Goal: Task Accomplishment & Management: Manage account settings

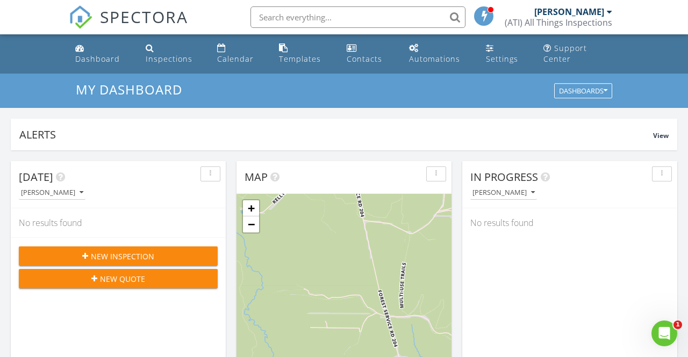
click at [587, 12] on div "[PERSON_NAME]" at bounding box center [569, 11] width 70 height 11
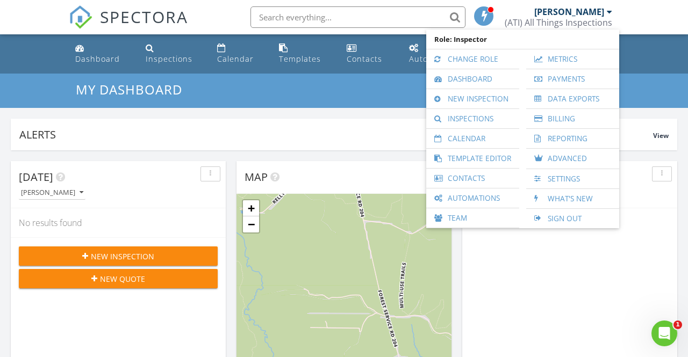
click at [587, 12] on div "[PERSON_NAME]" at bounding box center [569, 11] width 70 height 11
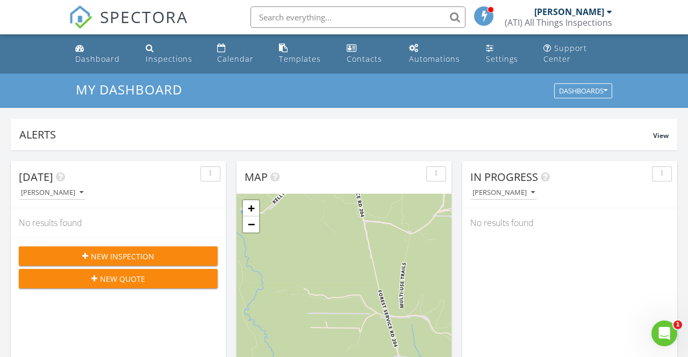
click at [590, 23] on div "(ATI) All Things Inspections" at bounding box center [557, 22] width 107 height 11
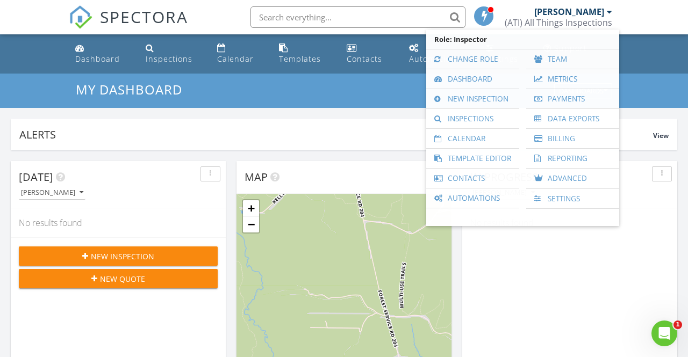
click at [587, 10] on div "[PERSON_NAME]" at bounding box center [569, 11] width 70 height 11
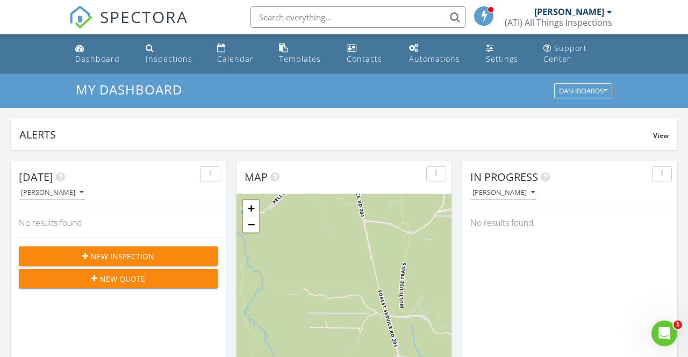
click at [594, 15] on div "[PERSON_NAME]" at bounding box center [569, 11] width 70 height 11
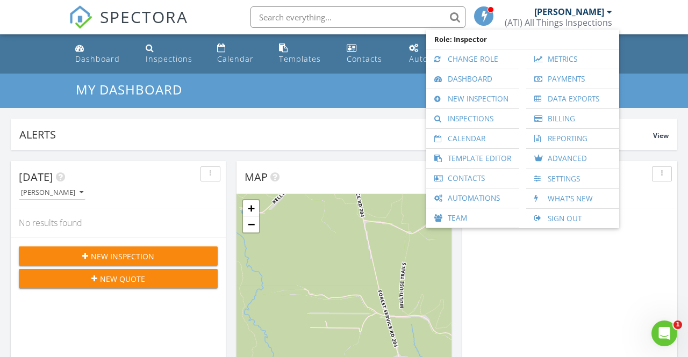
click at [548, 247] on div "In Progress Ryan Faust No results found" at bounding box center [569, 317] width 215 height 312
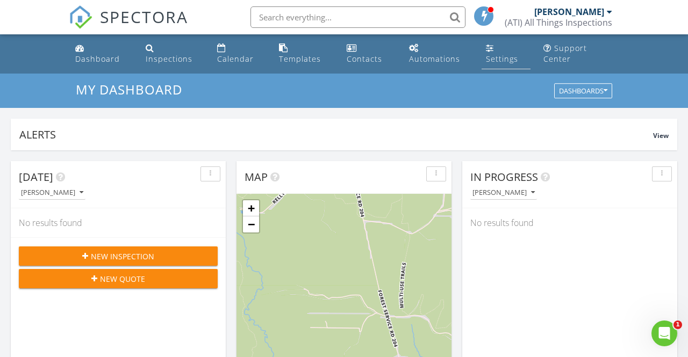
click at [497, 51] on link "Settings" at bounding box center [505, 54] width 49 height 31
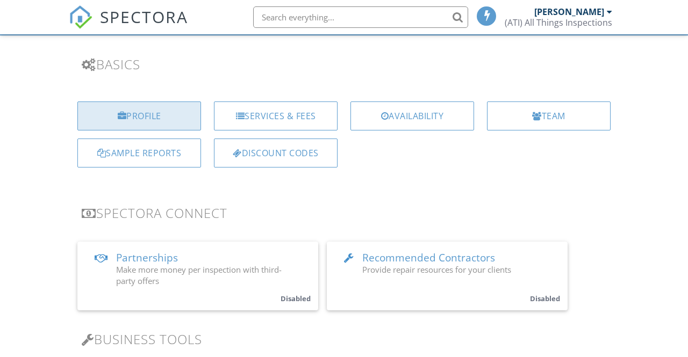
click at [131, 115] on div "Profile" at bounding box center [139, 116] width 124 height 29
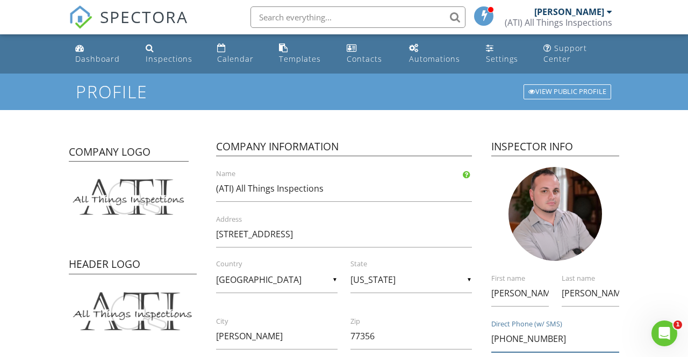
drag, startPoint x: 565, startPoint y: 339, endPoint x: 558, endPoint y: 332, distance: 9.9
click at [562, 338] on input "[PHONE_NUMBER]" at bounding box center [555, 339] width 128 height 26
click at [594, 15] on div "[PERSON_NAME]" at bounding box center [569, 11] width 70 height 11
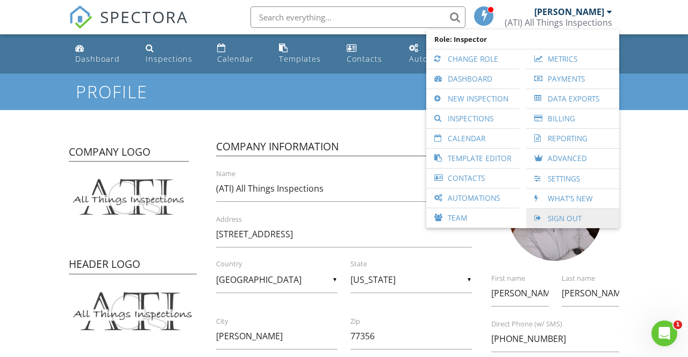
click at [565, 216] on link "Sign Out" at bounding box center [572, 218] width 82 height 19
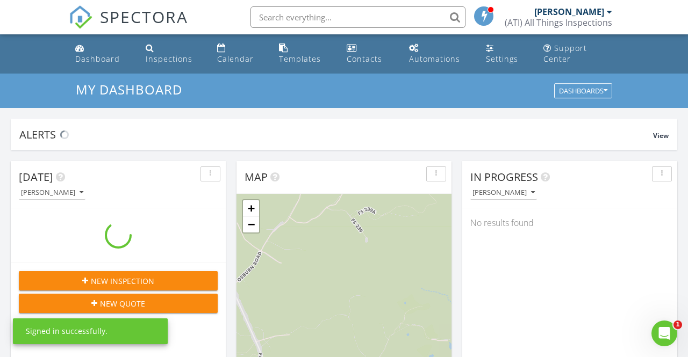
scroll to position [978, 688]
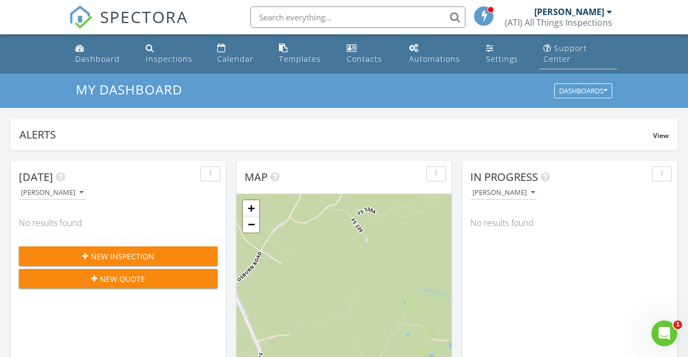
click at [575, 52] on div "Support Center" at bounding box center [565, 53] width 44 height 21
click at [105, 56] on div "Dashboard" at bounding box center [97, 59] width 45 height 10
click at [505, 59] on div "Settings" at bounding box center [502, 59] width 32 height 10
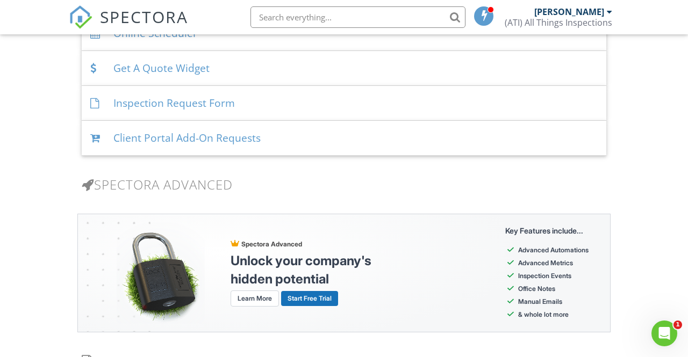
scroll to position [652, 0]
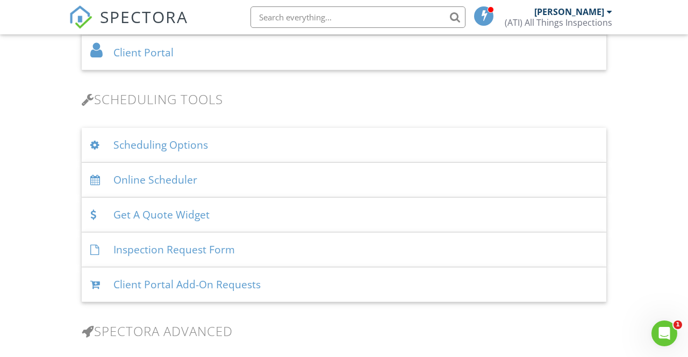
click at [165, 150] on div "Scheduling Options" at bounding box center [344, 145] width 524 height 35
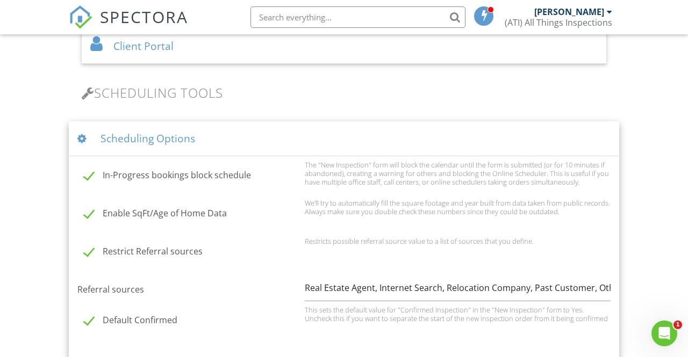
scroll to position [435, 0]
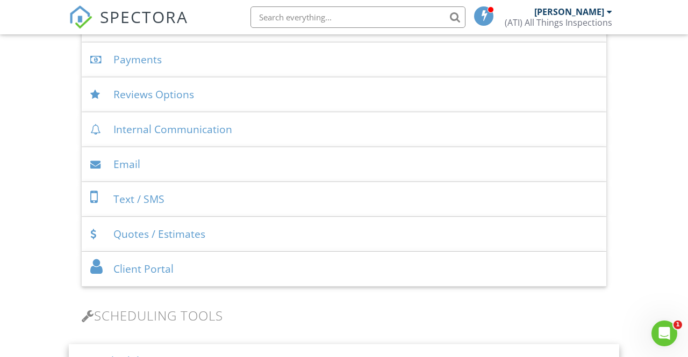
click at [183, 240] on div "Quotes / Estimates" at bounding box center [344, 234] width 524 height 35
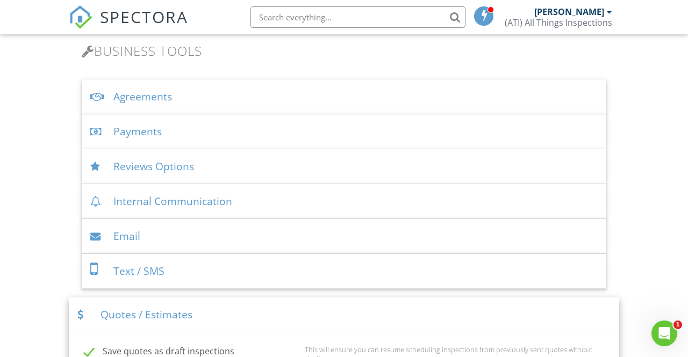
scroll to position [328, 0]
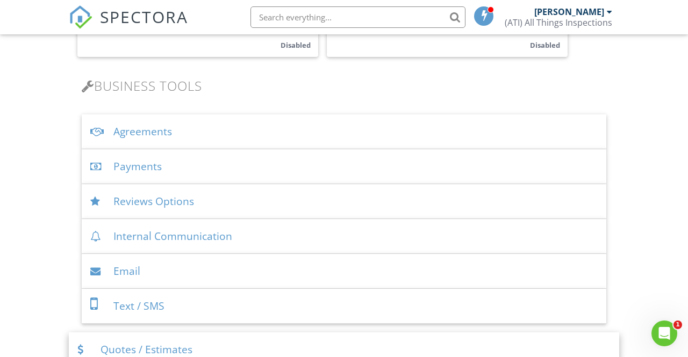
click at [184, 237] on div "Internal Communication" at bounding box center [344, 236] width 524 height 35
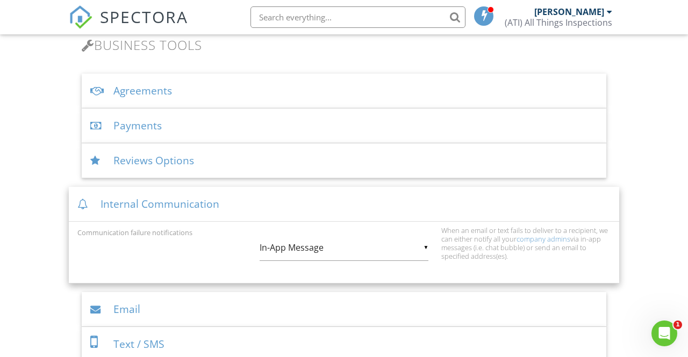
scroll to position [372, 0]
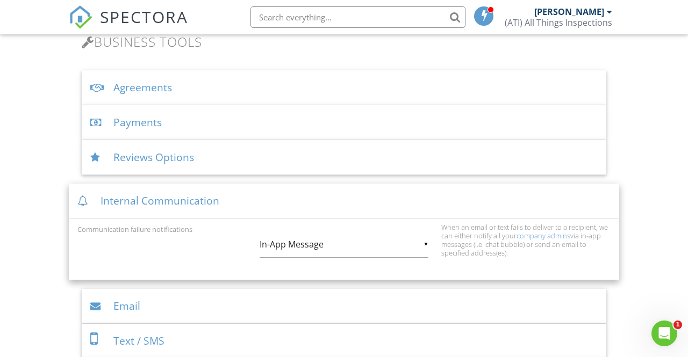
click at [142, 302] on div "Email" at bounding box center [344, 306] width 524 height 35
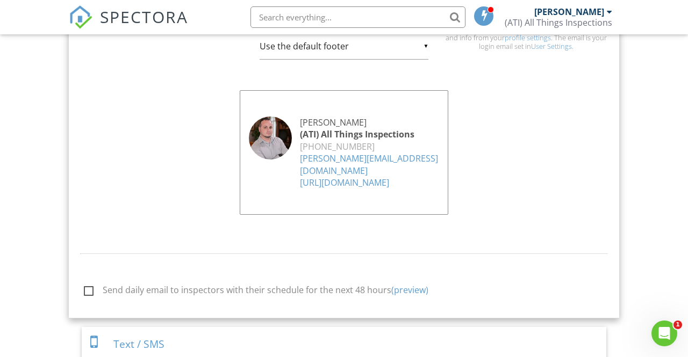
scroll to position [955, 0]
click at [406, 284] on link "(preview)" at bounding box center [409, 290] width 37 height 12
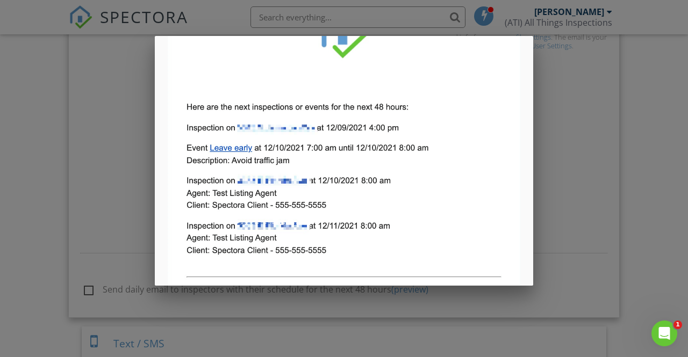
scroll to position [0, 0]
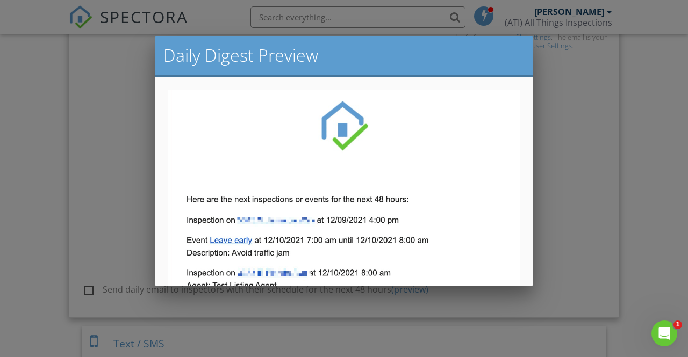
click at [131, 171] on div at bounding box center [344, 169] width 688 height 446
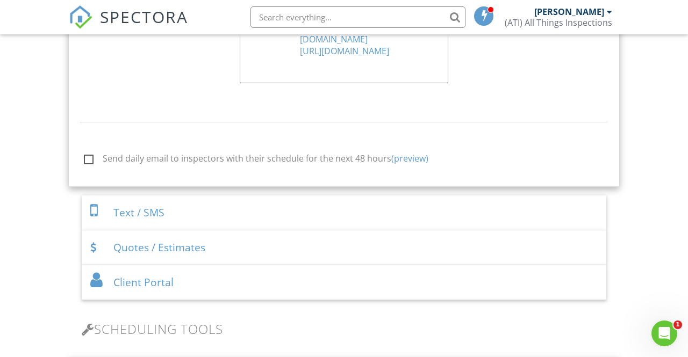
scroll to position [921, 0]
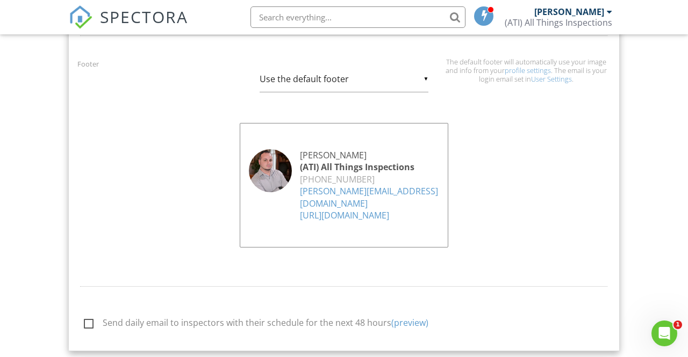
click at [86, 318] on label "Send daily email to inspectors with their schedule for the next 48 hours (previ…" at bounding box center [282, 324] width 396 height 13
click at [84, 321] on input "Send daily email to inspectors with their schedule for the next 48 hours (previ…" at bounding box center [80, 324] width 7 height 7
checkbox input "true"
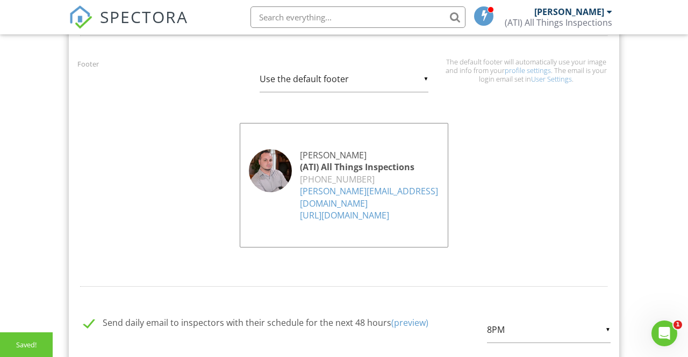
click at [555, 318] on div "▼ 8PM 1AM 2AM 3AM 4AM 5AM 6AM 7AM 8AM 9AM 10AM 11AM 12PM 1PM 2PM 3PM 4PM 5PM 6P…" at bounding box center [549, 330] width 124 height 26
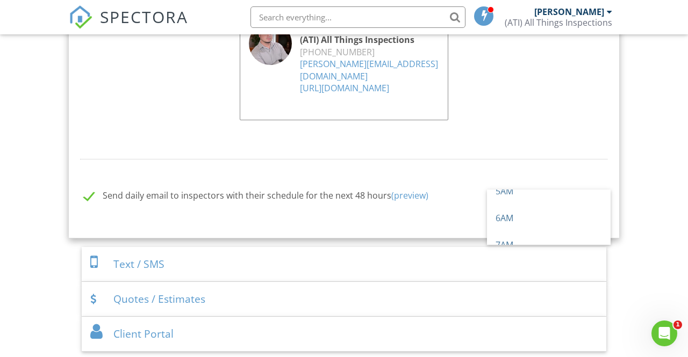
scroll to position [168, 0]
click at [518, 210] on span "8AM" at bounding box center [549, 223] width 124 height 27
type input "8AM"
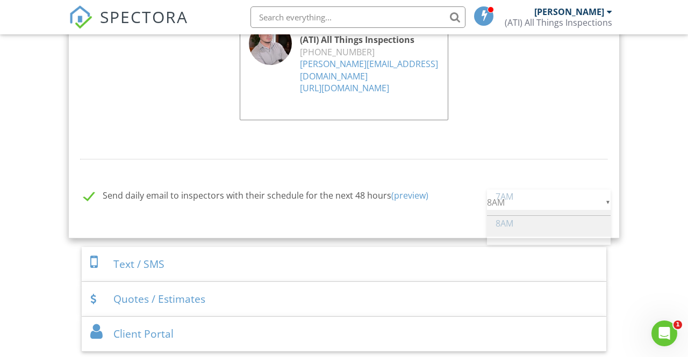
scroll to position [188, 0]
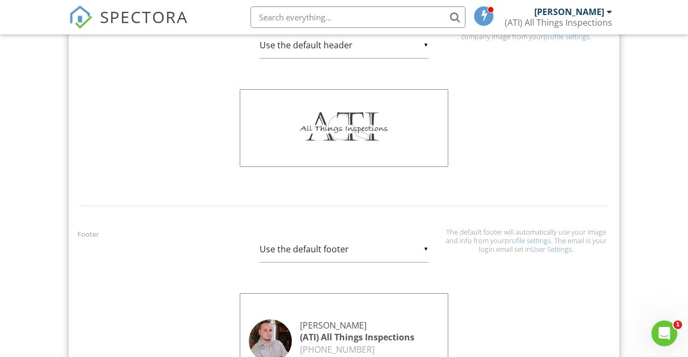
scroll to position [529, 0]
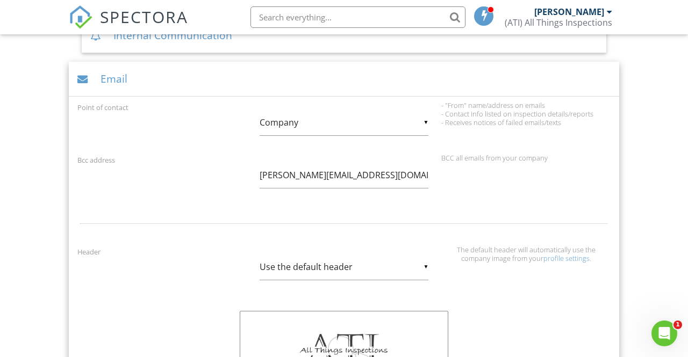
click at [111, 84] on div "Email" at bounding box center [344, 79] width 550 height 35
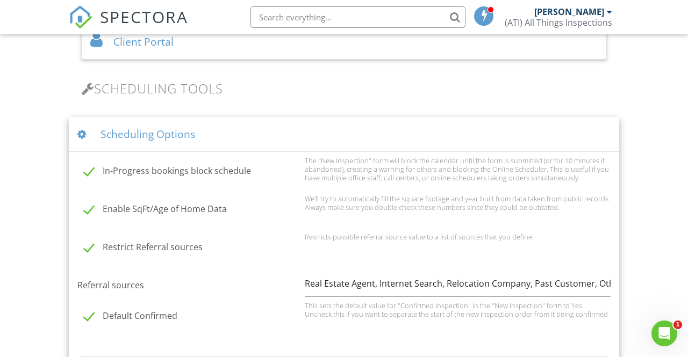
scroll to position [677, 0]
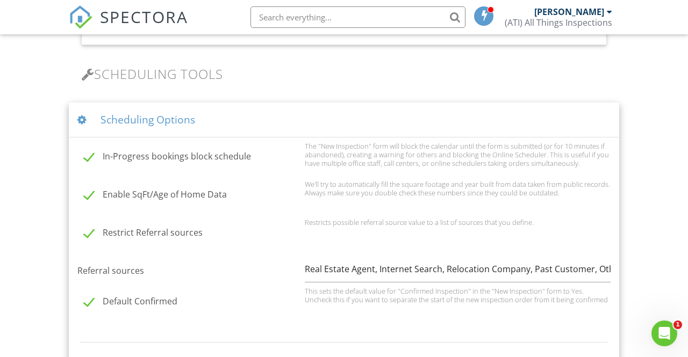
click at [110, 119] on div "Scheduling Options" at bounding box center [344, 120] width 550 height 35
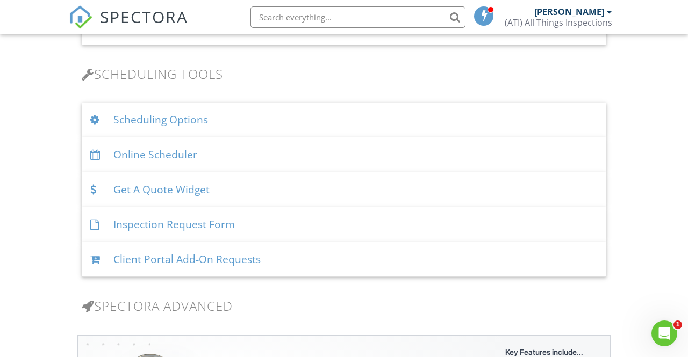
click at [123, 117] on div "Scheduling Options" at bounding box center [344, 120] width 524 height 35
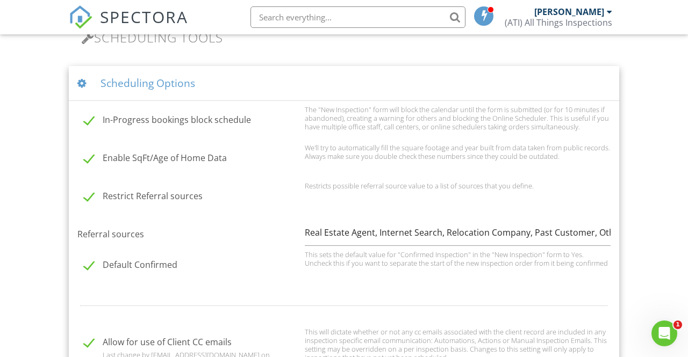
scroll to position [711, 0]
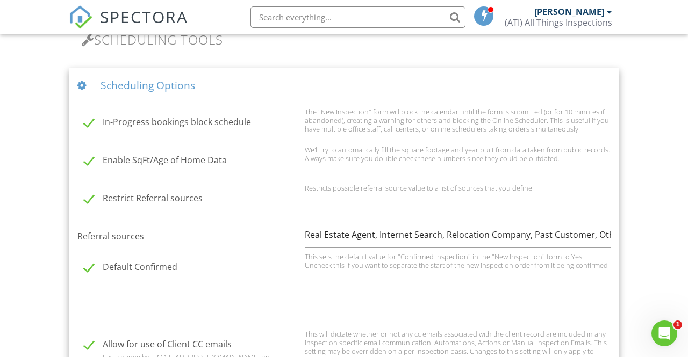
click at [136, 89] on div "Scheduling Options" at bounding box center [344, 85] width 550 height 35
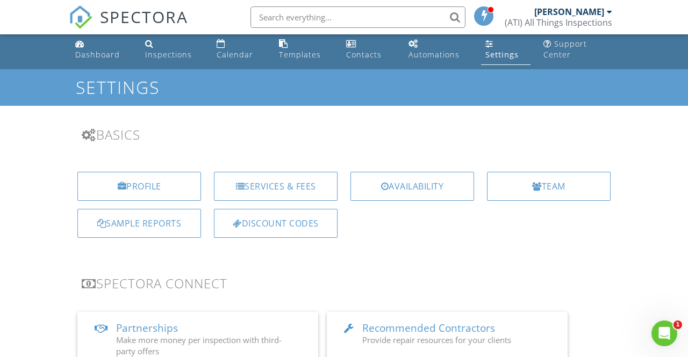
scroll to position [5, 0]
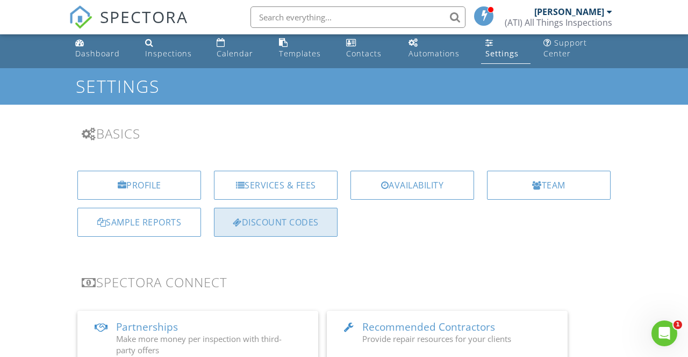
click at [300, 225] on div "Discount Codes" at bounding box center [276, 222] width 124 height 29
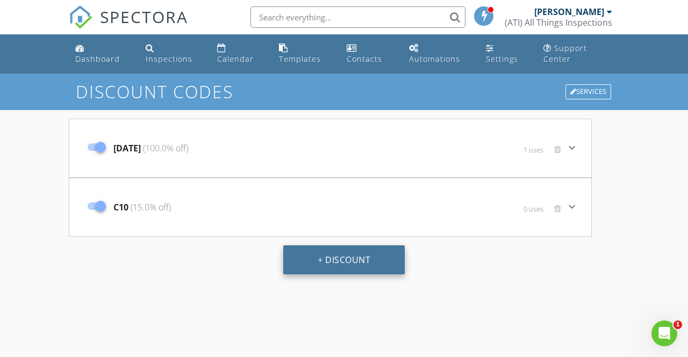
click at [361, 266] on button "+ Discount" at bounding box center [343, 259] width 121 height 29
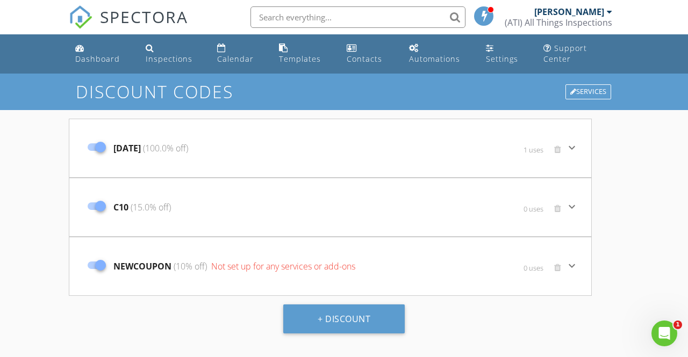
click at [574, 266] on icon "keyboard_arrow_down" at bounding box center [571, 265] width 13 height 13
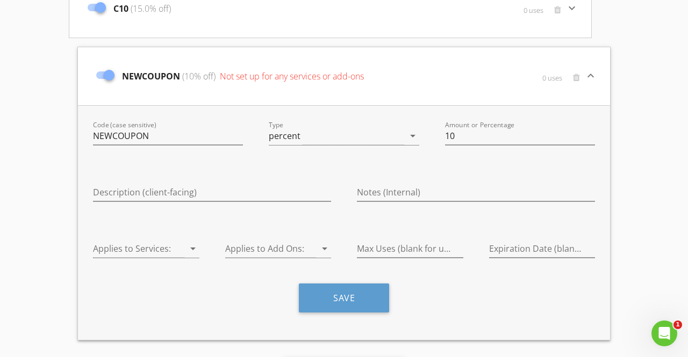
scroll to position [199, 0]
click at [579, 79] on span at bounding box center [576, 77] width 7 height 9
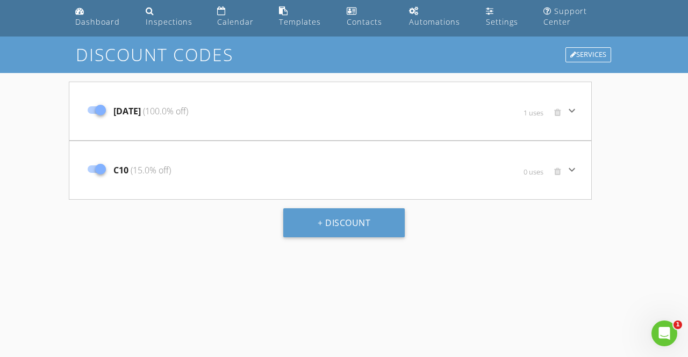
scroll to position [26, 0]
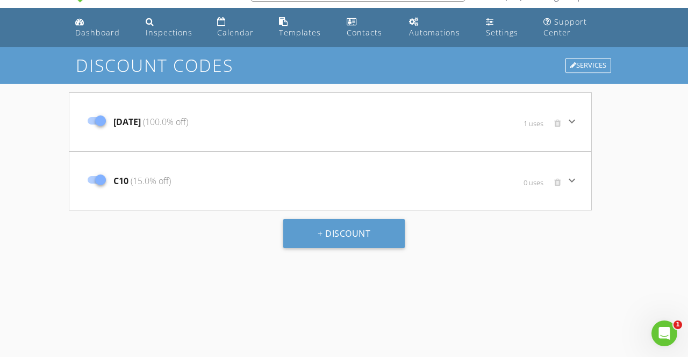
click at [561, 182] on div "0 uses" at bounding box center [484, 187] width 161 height 32
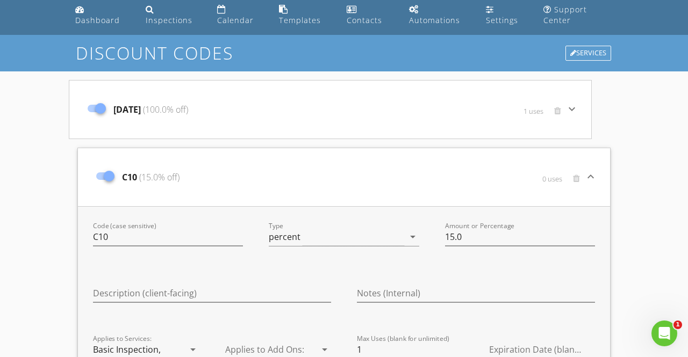
scroll to position [118, 0]
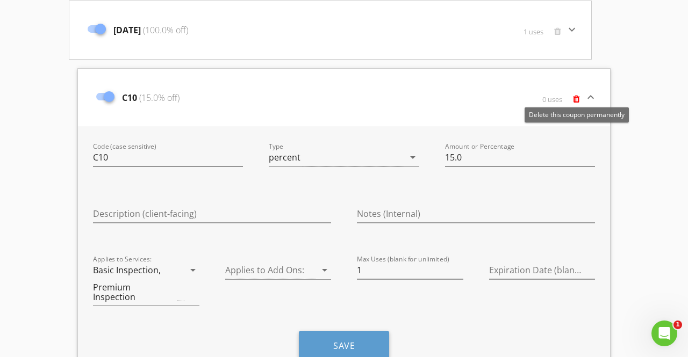
click at [577, 98] on span at bounding box center [576, 99] width 7 height 9
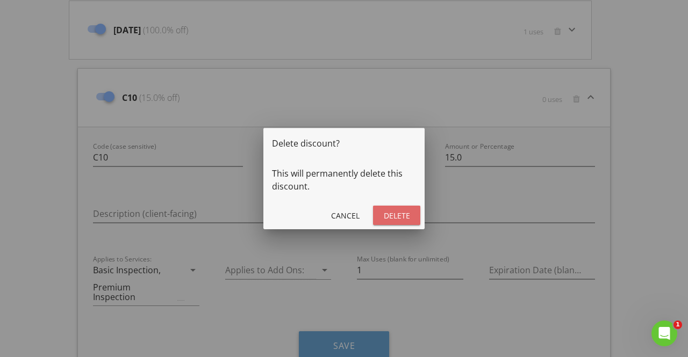
click at [404, 217] on div "Delete" at bounding box center [396, 215] width 30 height 11
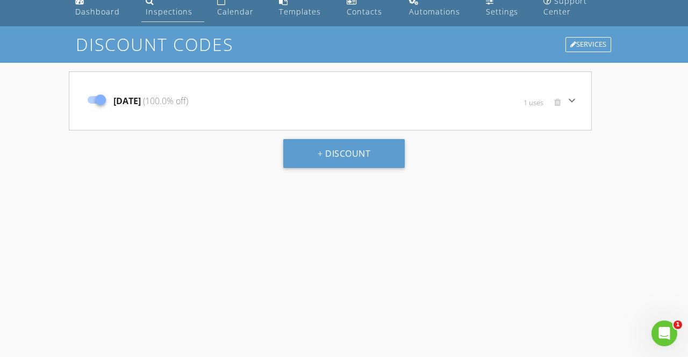
scroll to position [0, 0]
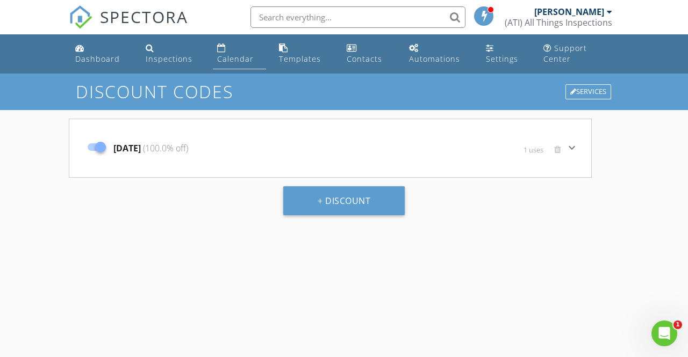
click at [219, 57] on div "Calendar" at bounding box center [235, 59] width 37 height 10
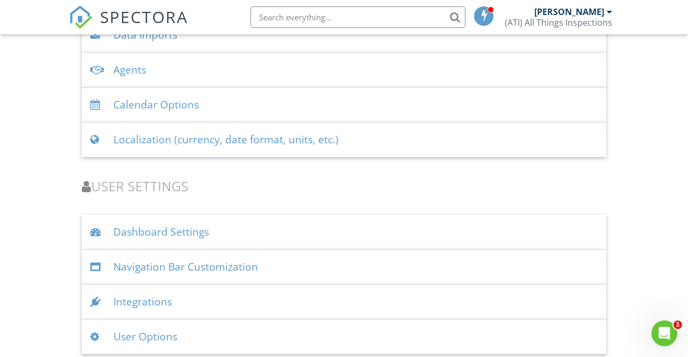
scroll to position [1438, 0]
drag, startPoint x: 153, startPoint y: 308, endPoint x: 162, endPoint y: 308, distance: 9.7
click at [155, 308] on div "Integrations" at bounding box center [344, 301] width 524 height 35
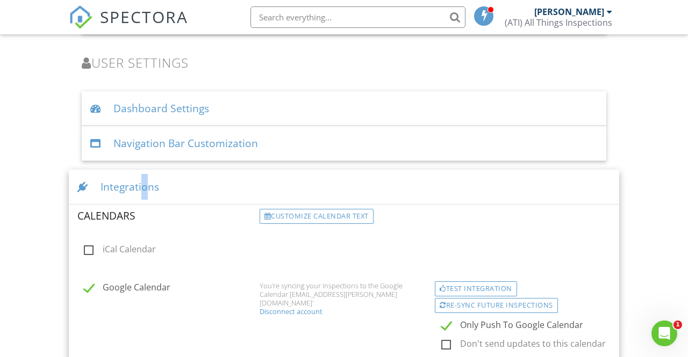
scroll to position [1625, 0]
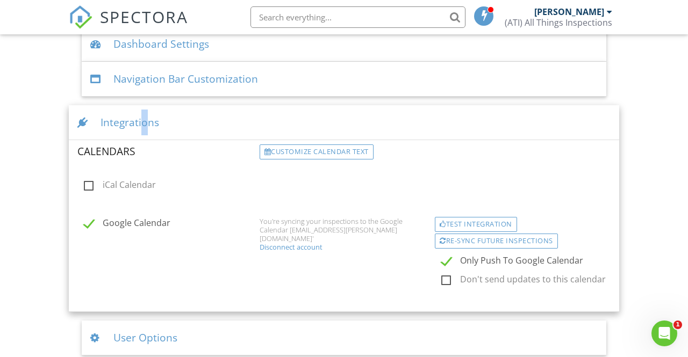
click at [445, 261] on label "Only Push To Google Calendar" at bounding box center [532, 262] width 182 height 13
checkbox input "false"
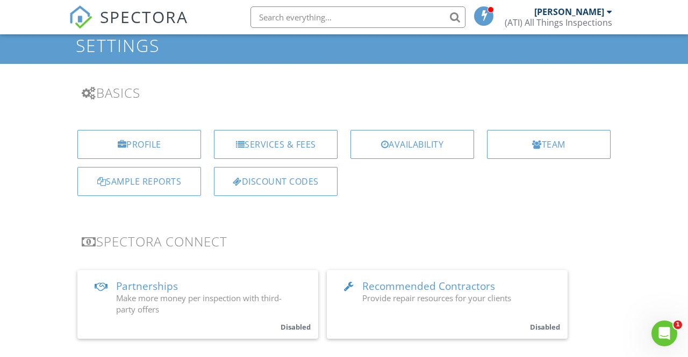
scroll to position [0, 0]
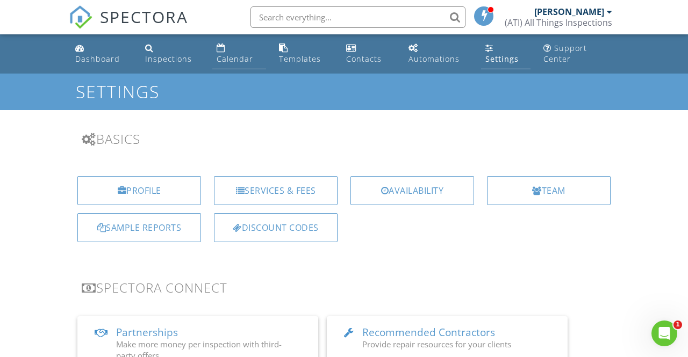
click at [220, 57] on div "Calendar" at bounding box center [234, 59] width 37 height 10
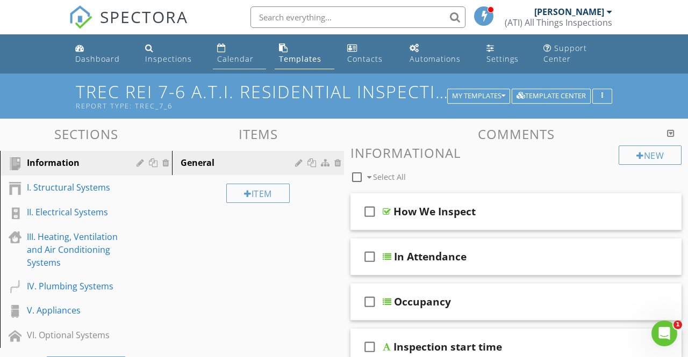
click at [258, 55] on link "Calendar" at bounding box center [239, 54] width 53 height 31
click at [483, 92] on div "My Templates" at bounding box center [478, 96] width 53 height 8
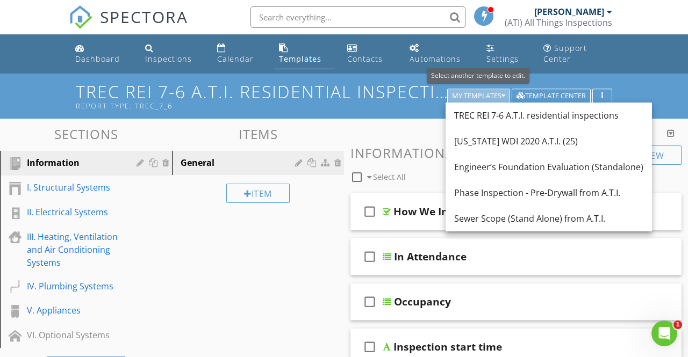
click at [483, 95] on div "My Templates" at bounding box center [478, 96] width 53 height 8
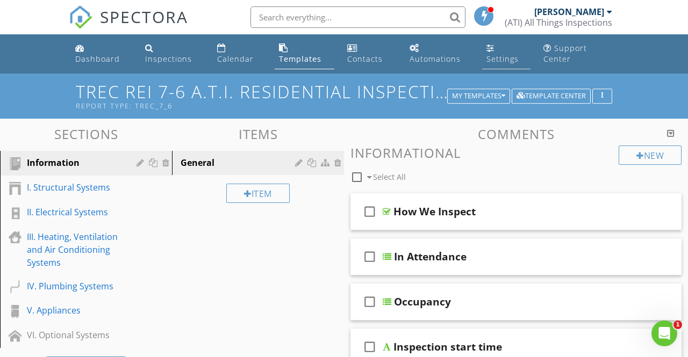
click at [498, 60] on div "Settings" at bounding box center [502, 59] width 32 height 10
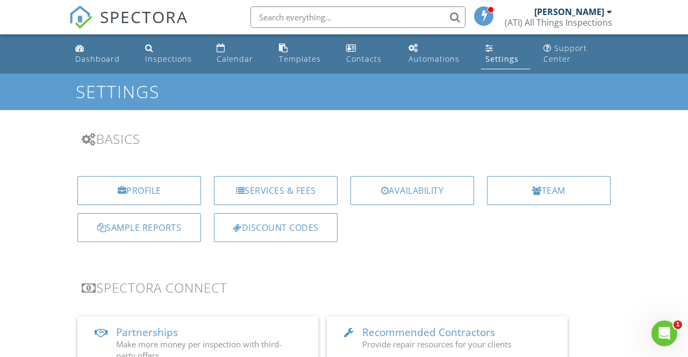
click at [453, 63] on div "Automations" at bounding box center [433, 59] width 51 height 10
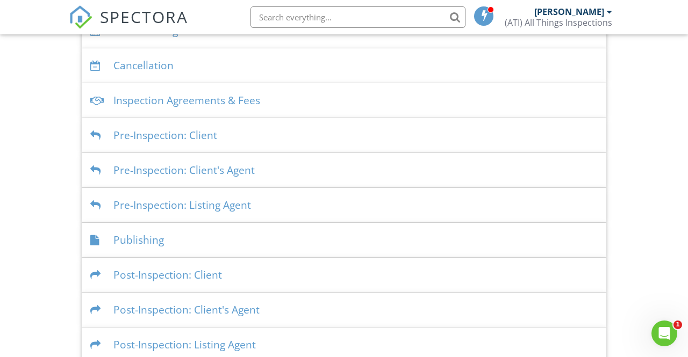
scroll to position [302, 0]
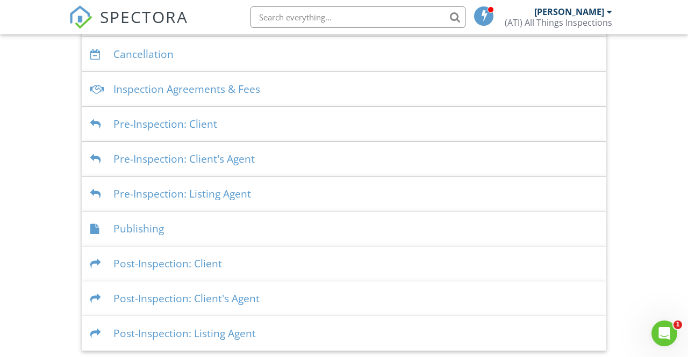
click at [182, 268] on div "Post-Inspection: Client" at bounding box center [344, 264] width 524 height 35
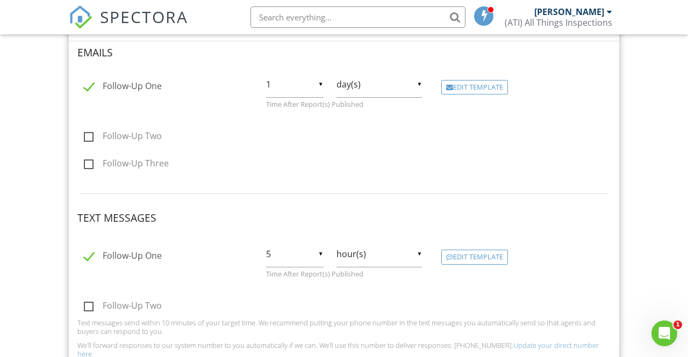
scroll to position [553, 0]
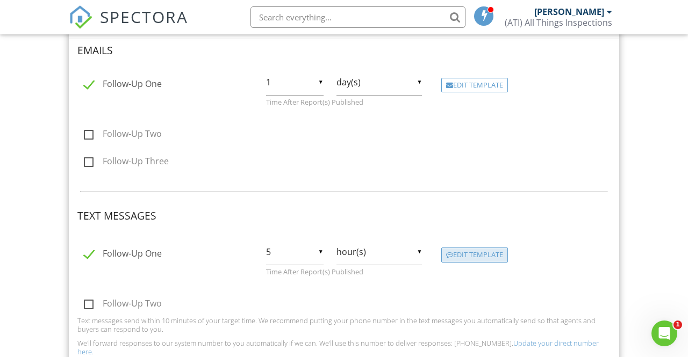
click at [476, 252] on div "Edit Template" at bounding box center [474, 255] width 67 height 15
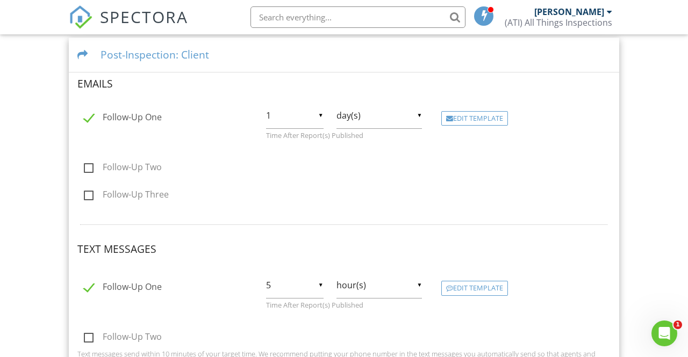
scroll to position [525, 0]
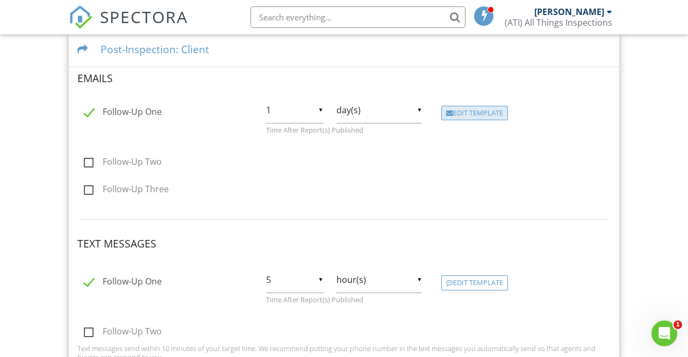
click at [486, 115] on div "Edit Template" at bounding box center [474, 113] width 67 height 15
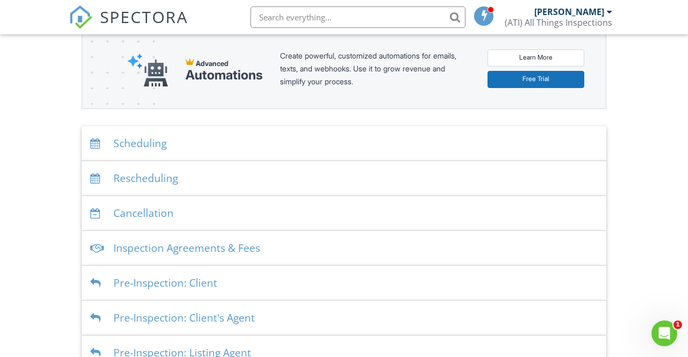
scroll to position [510, 0]
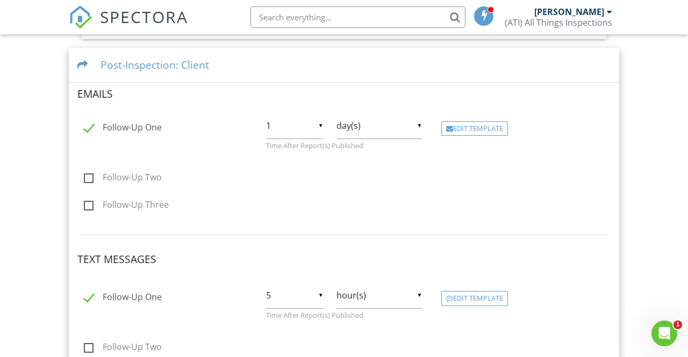
click at [96, 175] on label "Follow-Up Two" at bounding box center [123, 178] width 78 height 13
click at [84, 176] on input "Follow-Up Two" at bounding box center [80, 179] width 7 height 7
checkbox input "true"
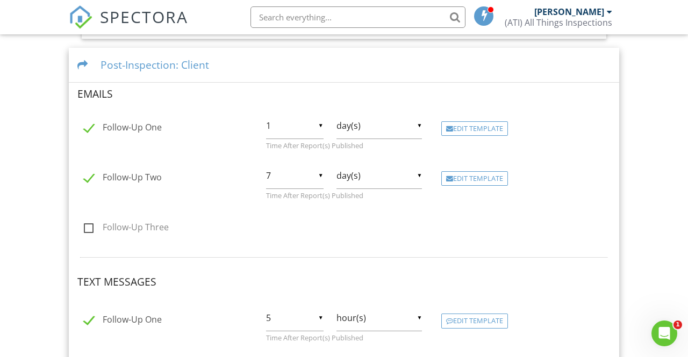
click at [322, 176] on div "▼ 7 1 2 3 4 5 6 7 8 9 10 11 12 13 14 15 16 17 18 19 20 21 22 23 24 25 26 27 28 …" at bounding box center [294, 176] width 57 height 26
click at [288, 203] on span "2" at bounding box center [294, 203] width 57 height 27
type input "2"
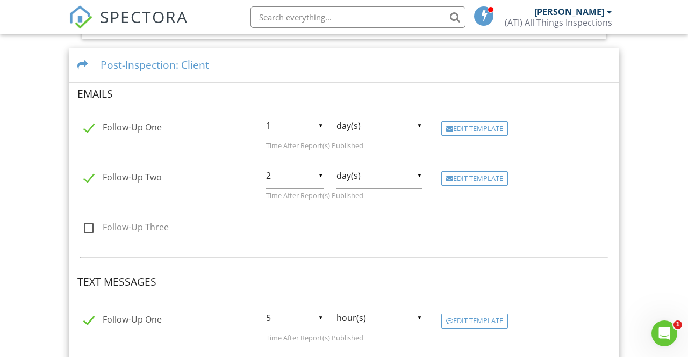
click at [388, 182] on div "▼ day(s) hour(s) day(s) week(s) month(s) hour(s) day(s) week(s) month(s)" at bounding box center [379, 176] width 86 height 26
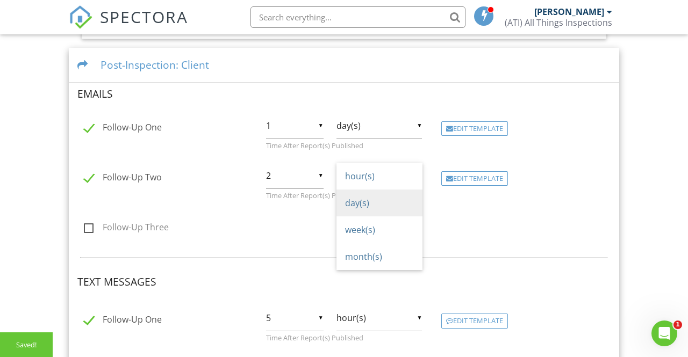
scroll to position [0, 0]
click at [377, 217] on span "week(s)" at bounding box center [379, 229] width 86 height 27
type input "week(s)"
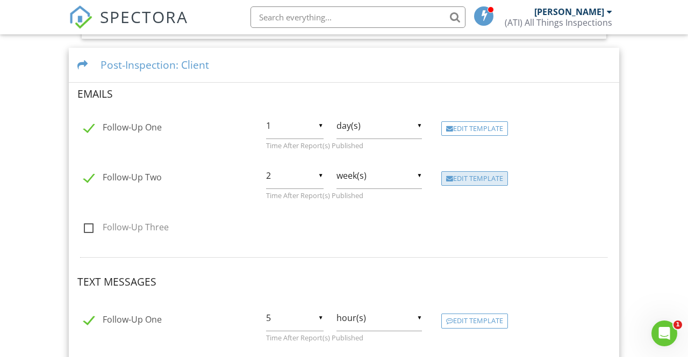
click at [448, 176] on div at bounding box center [449, 179] width 7 height 7
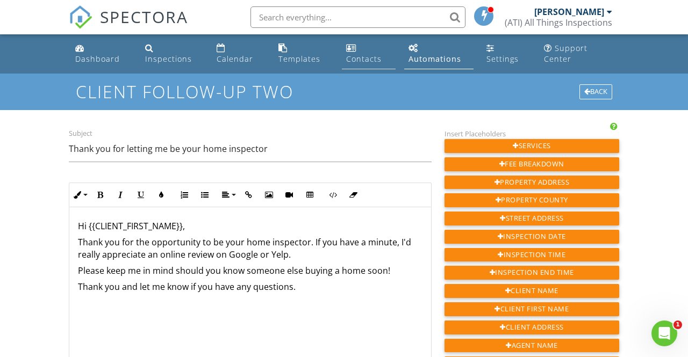
click at [367, 60] on div "Contacts" at bounding box center [363, 59] width 35 height 10
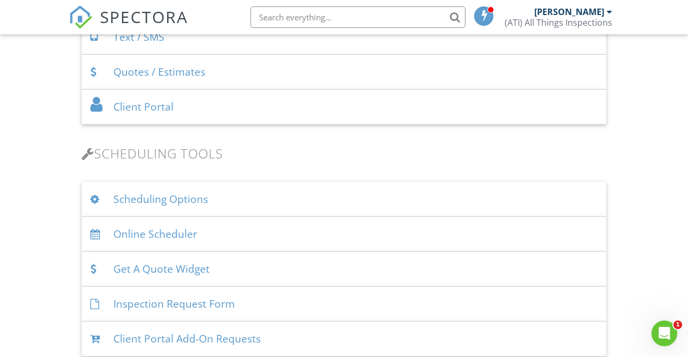
scroll to position [598, 0]
click at [227, 229] on div "Online Scheduler" at bounding box center [344, 233] width 524 height 35
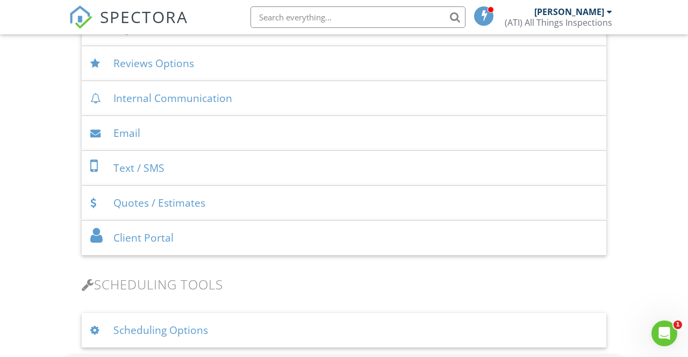
scroll to position [543, 0]
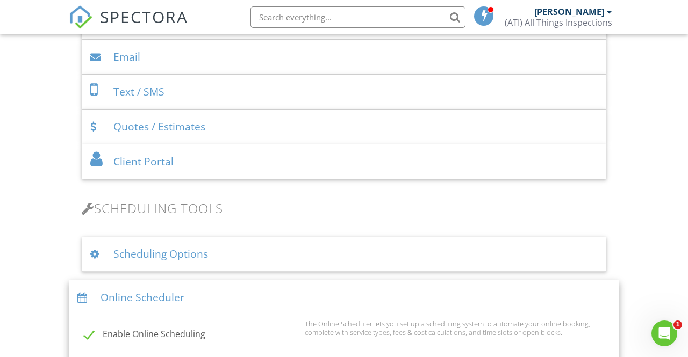
click at [158, 288] on div "Online Scheduler" at bounding box center [344, 297] width 550 height 35
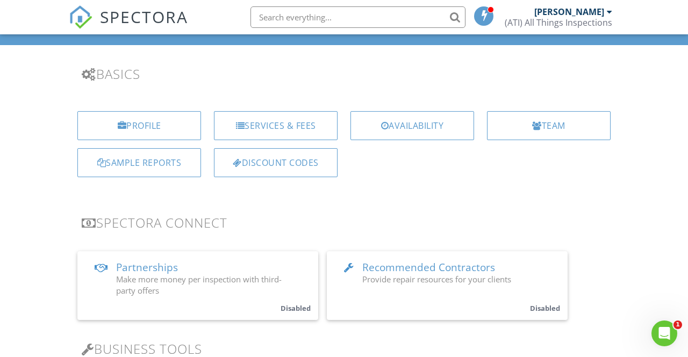
scroll to position [0, 0]
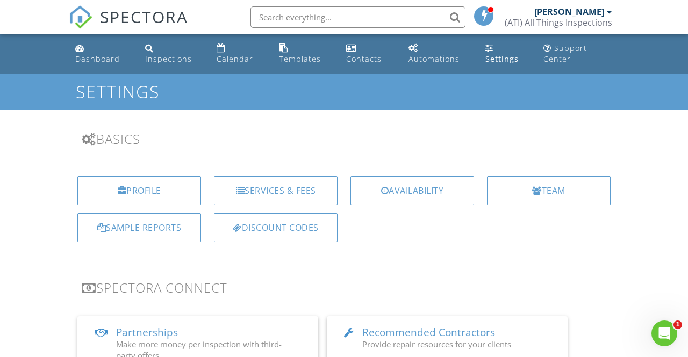
click at [596, 17] on div "(ATI) All Things Inspections" at bounding box center [557, 22] width 107 height 11
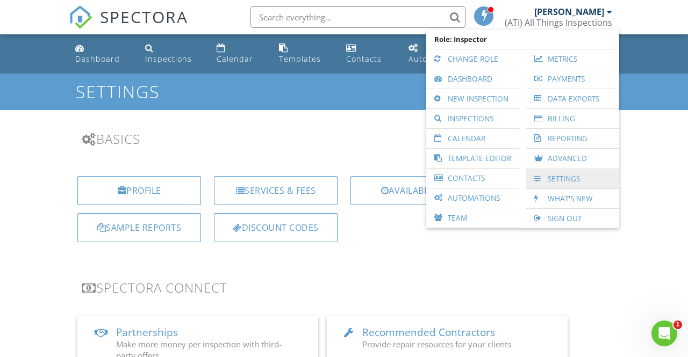
click at [559, 180] on link "Settings" at bounding box center [572, 178] width 82 height 19
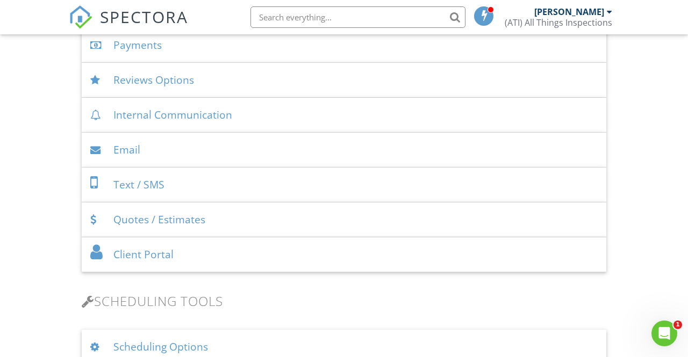
scroll to position [466, 0]
